Goal: Find contact information: Find contact information

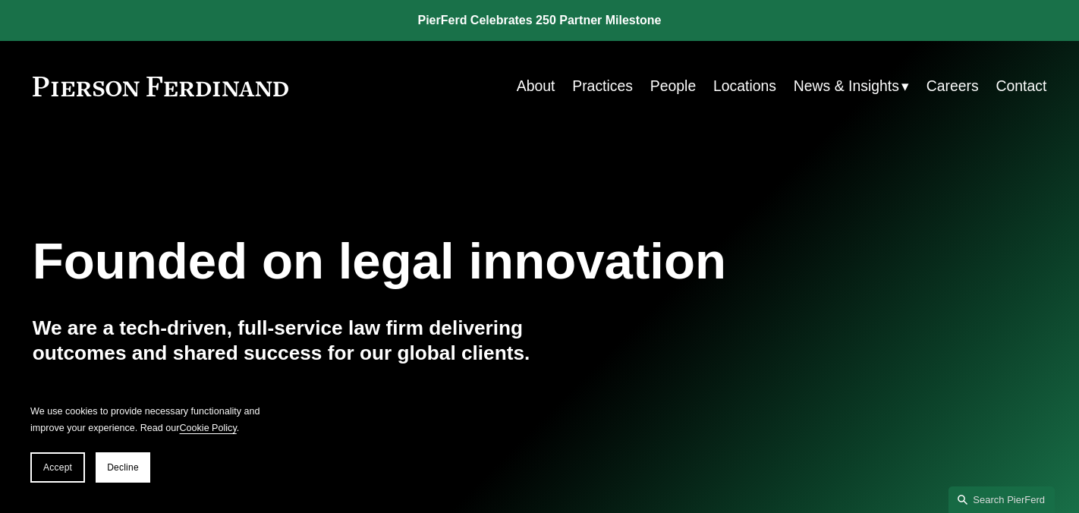
click at [540, 83] on link "About" at bounding box center [536, 86] width 39 height 30
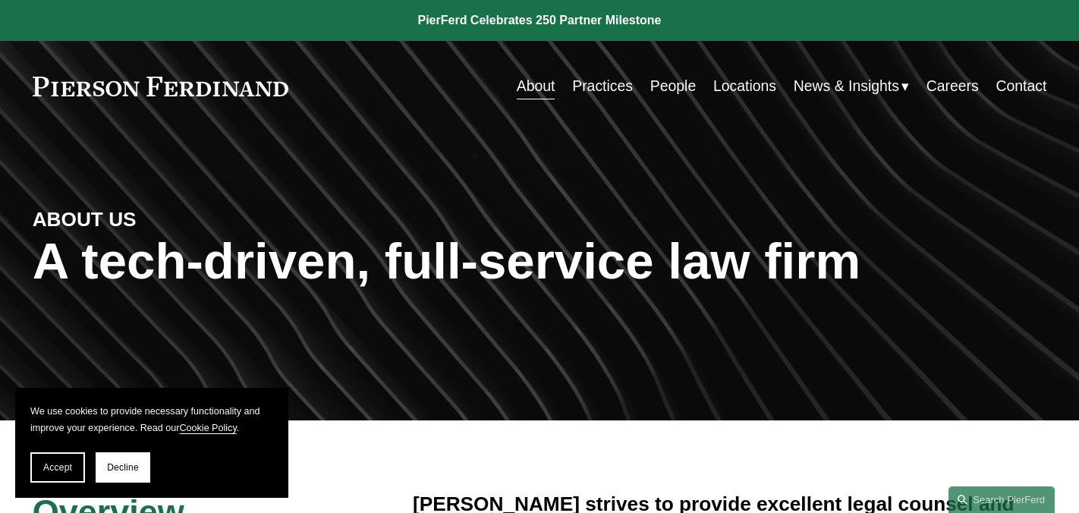
click at [756, 87] on link "Locations" at bounding box center [745, 86] width 63 height 30
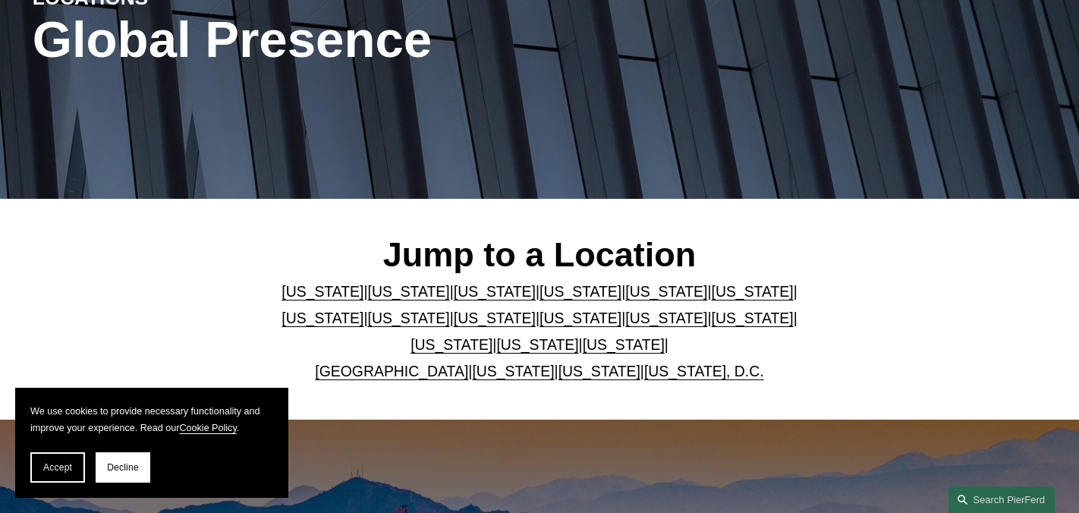
scroll to position [225, 0]
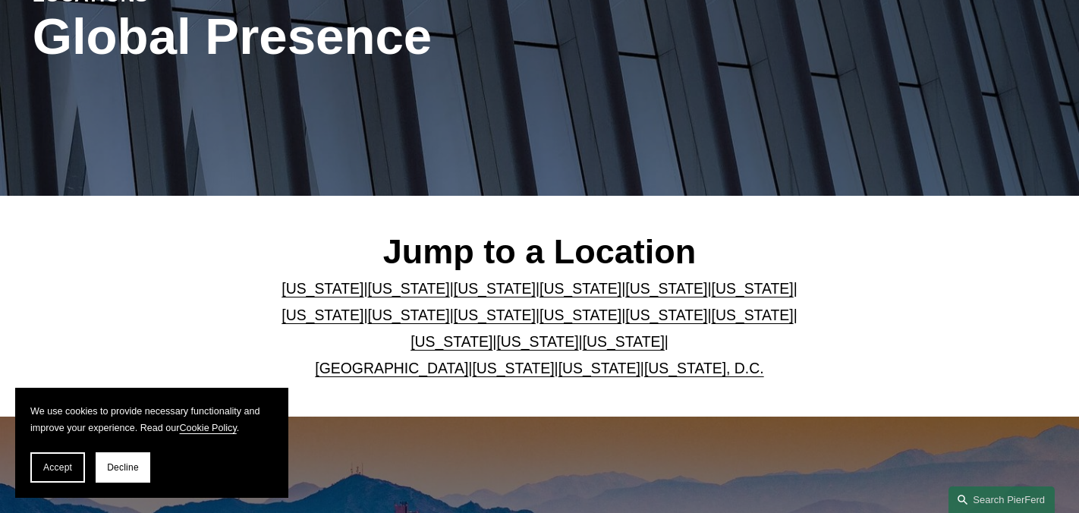
click at [351, 368] on link "[GEOGRAPHIC_DATA]" at bounding box center [391, 368] width 153 height 17
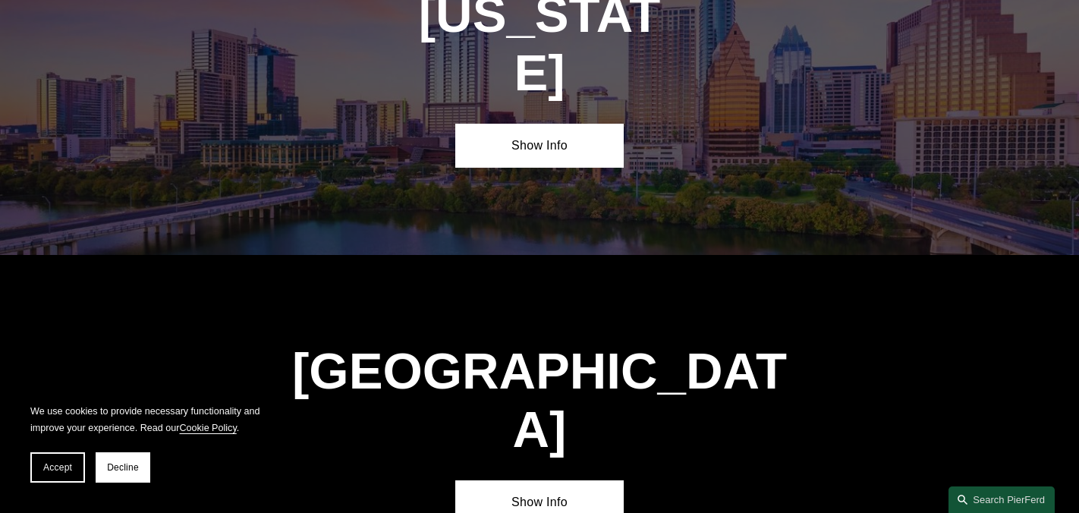
scroll to position [5222, 0]
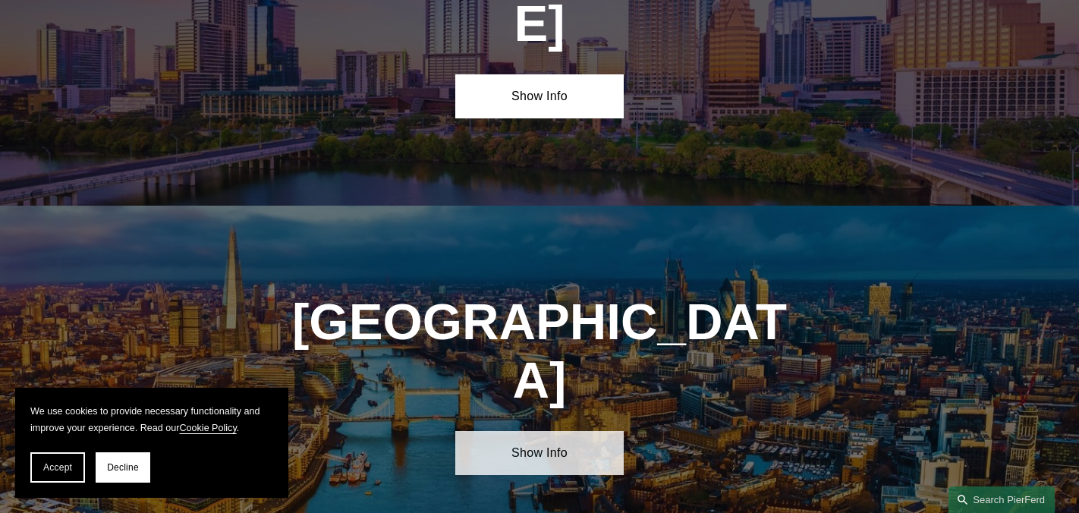
click at [503, 431] on link "Show Info" at bounding box center [539, 452] width 169 height 43
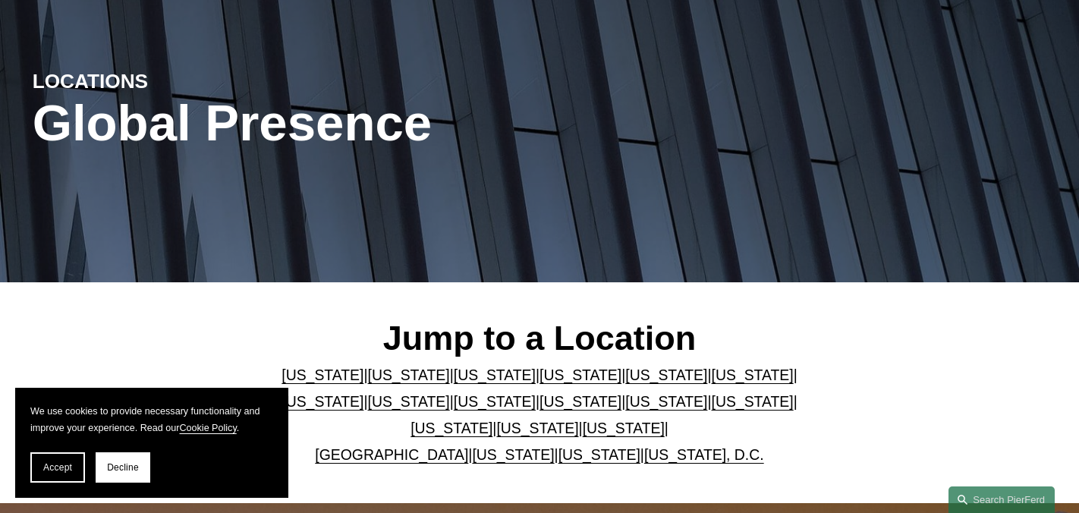
scroll to position [0, 0]
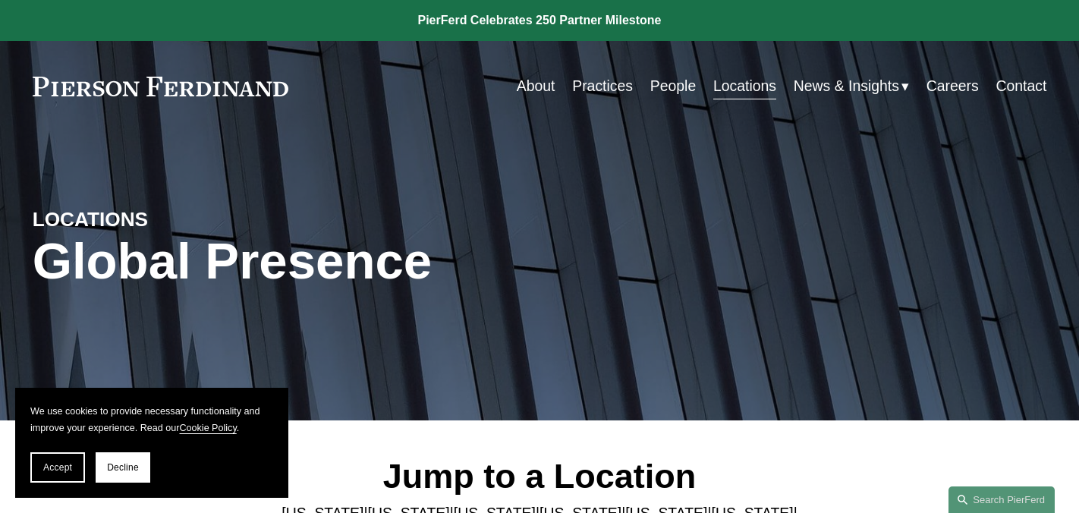
click at [669, 84] on link "People" at bounding box center [674, 86] width 46 height 30
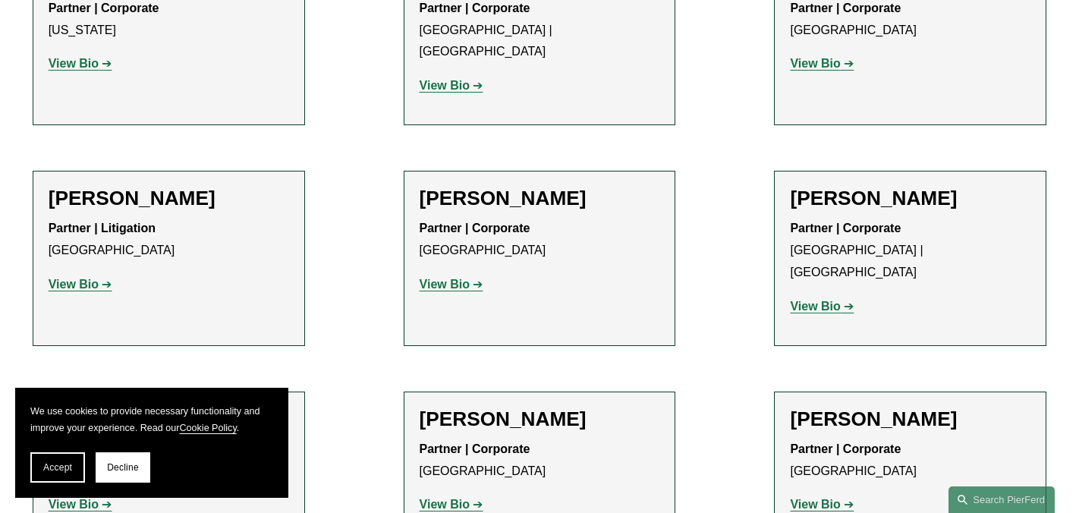
scroll to position [19120, 0]
